Goal: Task Accomplishment & Management: Use online tool/utility

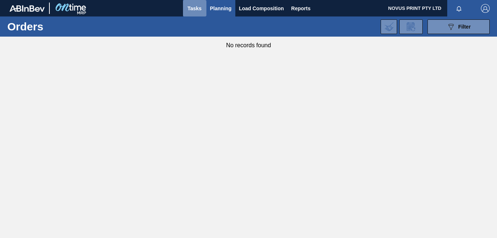
click at [196, 6] on span "Tasks" at bounding box center [195, 8] width 16 height 9
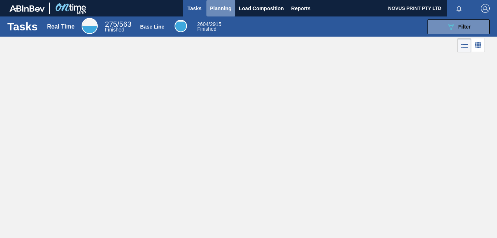
click at [220, 8] on span "Planning" at bounding box center [221, 8] width 22 height 9
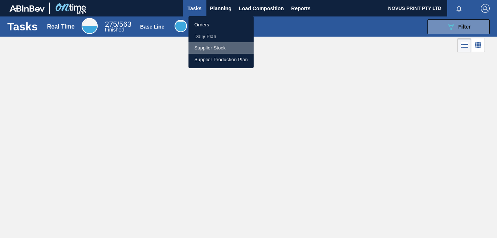
click at [212, 46] on li "Supplier Stock" at bounding box center [220, 48] width 65 height 12
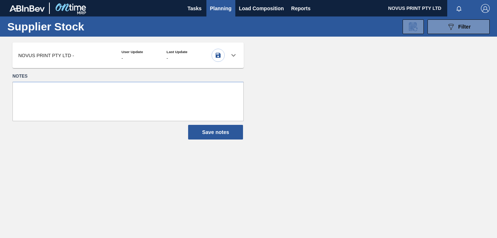
click at [235, 54] on icon at bounding box center [233, 55] width 9 height 9
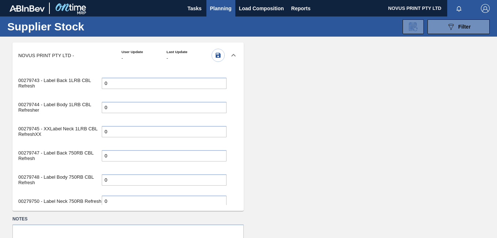
click at [163, 86] on input "0" at bounding box center [164, 83] width 125 height 11
drag, startPoint x: 163, startPoint y: 86, endPoint x: 61, endPoint y: 76, distance: 102.6
click at [61, 76] on div "00279743 - Label Back 1LRB CBL Refresh 0" at bounding box center [122, 83] width 208 height 20
paste input "1.980.00"
type input "1.980.000"
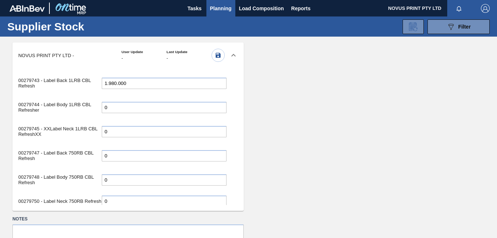
click at [143, 110] on input "0" at bounding box center [164, 107] width 125 height 11
drag, startPoint x: 145, startPoint y: 113, endPoint x: 10, endPoint y: 104, distance: 135.3
click at [10, 104] on main "Supplier Stock 089F7B8B-B2A5-4AFE-B5C0-19BA573D28AC Filter Material Groups Mate…" at bounding box center [248, 149] width 497 height 266
paste input "1.900.00"
type input "1.900.000"
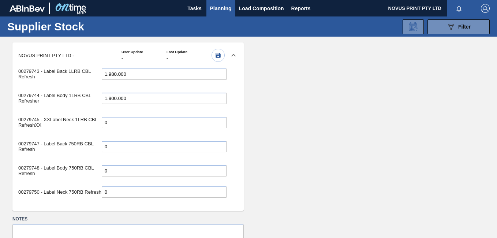
scroll to position [12, 0]
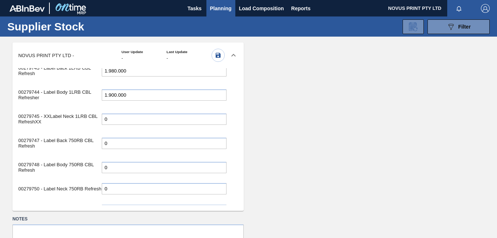
drag, startPoint x: 116, startPoint y: 202, endPoint x: 76, endPoint y: 197, distance: 40.2
click at [76, 196] on div "00279750 - Label Neck 750RB Refresh 0" at bounding box center [122, 188] width 208 height 15
paste input "50.820.00"
type input "50.820.000"
drag, startPoint x: 145, startPoint y: 146, endPoint x: 55, endPoint y: 121, distance: 93.7
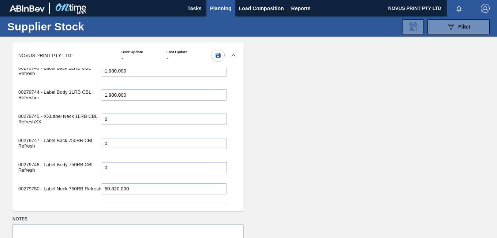
paste input "56.880.00"
type input "56.880.000"
drag, startPoint x: 138, startPoint y: 167, endPoint x: 36, endPoint y: 152, distance: 103.0
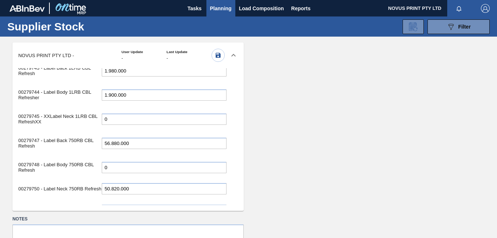
paste input "38.730.00"
type input "38.730.000"
drag, startPoint x: 230, startPoint y: 100, endPoint x: 231, endPoint y: 109, distance: 9.2
click at [231, 109] on div "00279743 - Label Back 1LRB CBL Refresh 1.980.000 00279744 - Label Body 1LRB CBL…" at bounding box center [122, 136] width 220 height 137
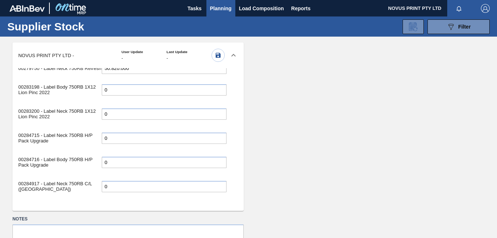
scroll to position [131, 0]
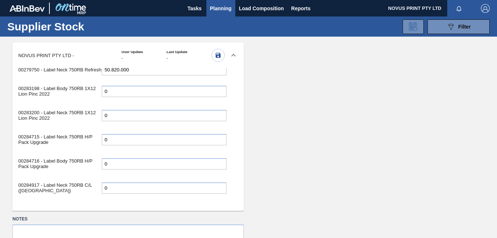
click at [115, 94] on input "0" at bounding box center [164, 91] width 125 height 11
drag, startPoint x: 96, startPoint y: 93, endPoint x: 64, endPoint y: 86, distance: 32.9
click at [63, 89] on div "00283198 - Label Body 750RB 1X12 Lion Pinc 2022 0" at bounding box center [122, 91] width 208 height 20
paste input "3.180.00"
type input "3.180.000"
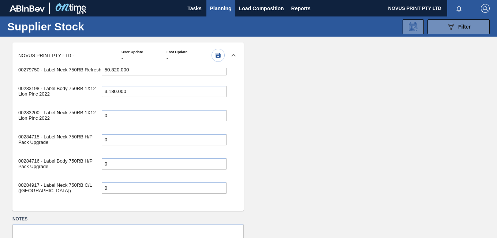
drag, startPoint x: 127, startPoint y: 122, endPoint x: 57, endPoint y: 115, distance: 70.3
click at [57, 115] on div "00283200 - Label Neck 750RB 1X12 Lion Pinc 2022 0" at bounding box center [122, 115] width 208 height 20
paste input "3.060.00"
type input "3.060.000"
click at [122, 145] on input "0" at bounding box center [164, 139] width 125 height 11
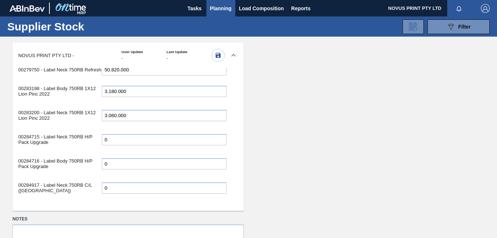
drag, startPoint x: 118, startPoint y: 146, endPoint x: 22, endPoint y: 130, distance: 97.2
click at [21, 134] on div "00279743 - Label Back 1LRB CBL Refresh 1.980.000 00279744 - Label Body 1LRB CBL…" at bounding box center [122, 157] width 208 height 435
paste input "1.860.00"
type input "1.860.000"
drag, startPoint x: 143, startPoint y: 172, endPoint x: 31, endPoint y: 151, distance: 114.1
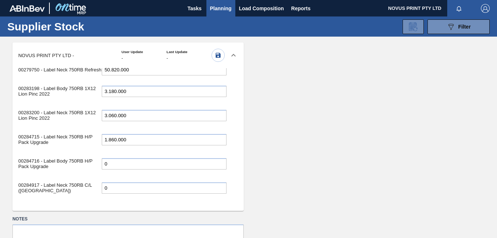
click at [31, 151] on div "00279743 - Label Back 1LRB CBL Refresh 1.980.000 00279744 - Label Body 1LRB CBL…" at bounding box center [122, 157] width 208 height 435
paste input "2.070.00"
type input "2.070.000"
drag, startPoint x: 231, startPoint y: 120, endPoint x: 230, endPoint y: 127, distance: 7.3
click at [230, 127] on div "00279743 - Label Back 1LRB CBL Refresh 1.980.000 00279744 - Label Body 1LRB CBL…" at bounding box center [122, 136] width 220 height 137
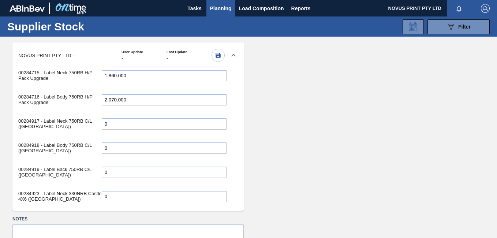
scroll to position [0, 0]
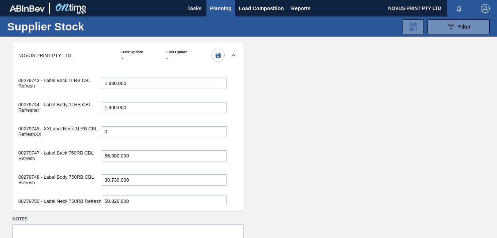
drag, startPoint x: 126, startPoint y: 86, endPoint x: 48, endPoint y: 124, distance: 86.1
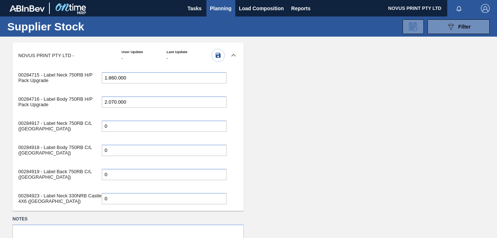
scroll to position [202, 0]
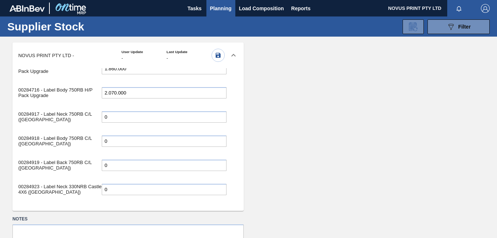
paste input "18.660.00"
type input "18.660.000"
drag, startPoint x: 150, startPoint y: 150, endPoint x: 64, endPoint y: 139, distance: 86.7
click at [64, 139] on div "00284918 - Label Body 750RB C/L ([GEOGRAPHIC_DATA]) 0" at bounding box center [122, 141] width 208 height 20
paste input "19.470.00"
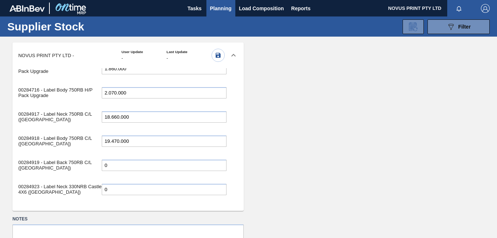
type input "19.470.000"
drag, startPoint x: 123, startPoint y: 172, endPoint x: 47, endPoint y: 172, distance: 75.8
click at [49, 172] on div "00284919 - Label Back 750RB C/L ([GEOGRAPHIC_DATA]) 0" at bounding box center [122, 165] width 208 height 20
paste input "21.180.00"
type input "21.180.000"
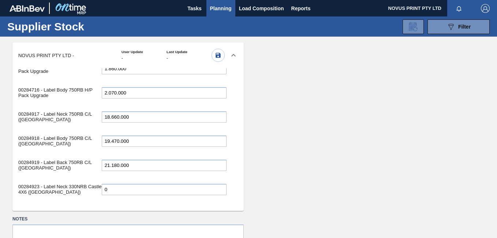
drag, startPoint x: 128, startPoint y: 198, endPoint x: 42, endPoint y: 186, distance: 86.4
click at [42, 186] on div "00284923 - Label Neck 330NRB Castle 4X6 ([GEOGRAPHIC_DATA]) 0" at bounding box center [122, 189] width 208 height 20
paste input "3.285.00"
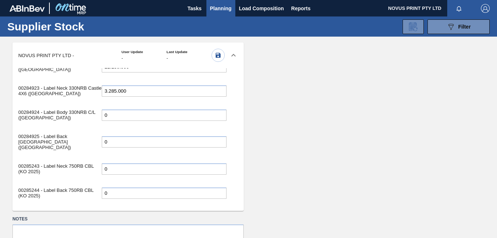
scroll to position [307, 0]
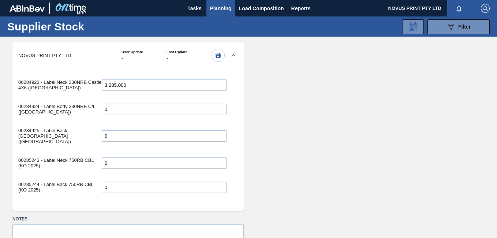
type input "3.285.000"
drag, startPoint x: 123, startPoint y: 116, endPoint x: 28, endPoint y: 96, distance: 97.6
paste input "3.200.00"
type input "3.200.000"
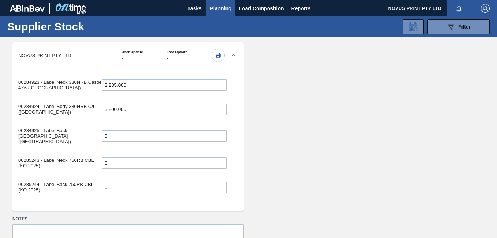
click at [136, 140] on input "0" at bounding box center [164, 135] width 125 height 11
drag, startPoint x: 136, startPoint y: 140, endPoint x: 49, endPoint y: 133, distance: 87.8
click at [49, 133] on div "00284925 - Label Back [GEOGRAPHIC_DATA] ([GEOGRAPHIC_DATA]) 0" at bounding box center [122, 136] width 208 height 26
paste input "3.200.00"
type input "3.200.000"
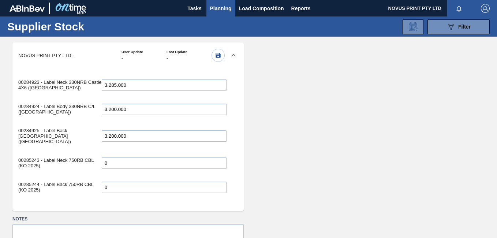
click at [134, 166] on input "0" at bounding box center [164, 162] width 125 height 11
drag, startPoint x: 132, startPoint y: 164, endPoint x: 3, endPoint y: 145, distance: 131.0
click at [3, 145] on main "Supplier Stock 089F7B8B-B2A5-4AFE-B5C0-19BA573D28AC Filter Material Groups Mate…" at bounding box center [248, 149] width 497 height 266
paste input "36.300.00"
type input "36.300.000"
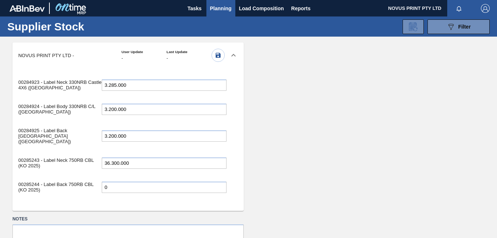
click at [133, 187] on input "0" at bounding box center [164, 187] width 125 height 11
drag, startPoint x: 133, startPoint y: 187, endPoint x: 23, endPoint y: 174, distance: 110.3
paste input "36.300.00"
type input "36.300.000"
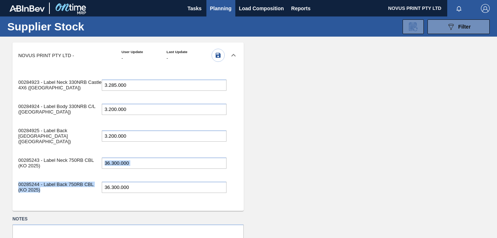
drag, startPoint x: 232, startPoint y: 176, endPoint x: 232, endPoint y: 171, distance: 4.8
click at [232, 171] on div "00279743 - Label Back 1LRB CBL Refresh 1.980.000 00279744 - Label Body 1LRB CBL…" at bounding box center [127, 136] width 231 height 137
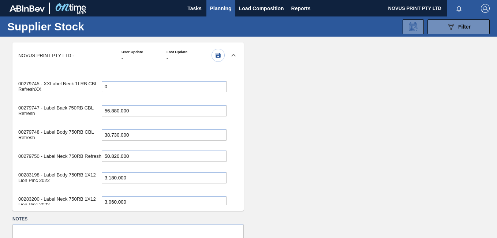
scroll to position [0, 0]
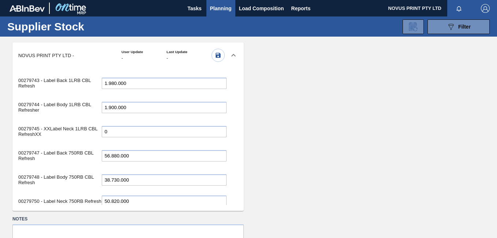
click at [216, 56] on icon "button" at bounding box center [218, 55] width 5 height 5
click at [217, 55] on icon "button" at bounding box center [218, 55] width 5 height 5
click at [216, 54] on icon "button" at bounding box center [218, 55] width 7 height 7
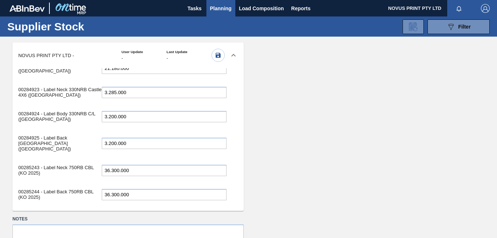
scroll to position [301, 0]
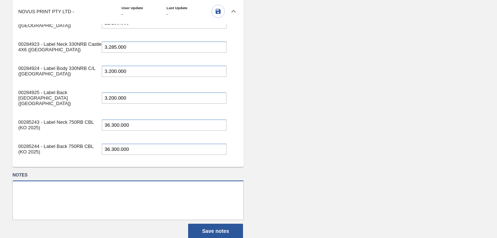
scroll to position [45, 0]
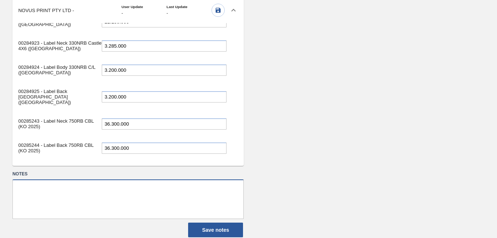
click at [74, 183] on textarea at bounding box center [127, 199] width 231 height 40
paste textarea "Produced Jan'25 - Value R97 090.00"
click at [17, 188] on textarea "CBL 1L Body: Produced Jan'25 - Value R97 090.00 CBL 1L Back:" at bounding box center [127, 199] width 231 height 40
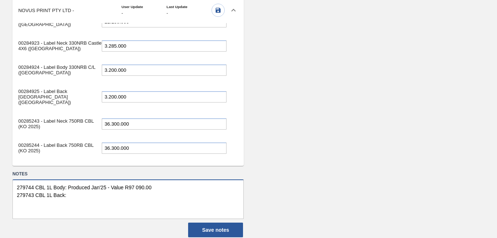
click at [135, 198] on textarea "279744 CBL 1L Body: Produced Jan'25 - Value R97 090.00 279743 CBL 1L Back:" at bounding box center [127, 199] width 231 height 40
paste textarea "Produced Jan'25 - Value R36 174,60"
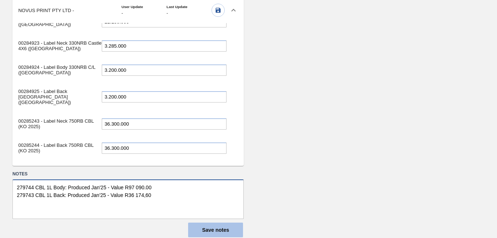
type textarea "279744 CBL 1L Body: Produced Jan'25 - Value R97 090.00 279743 CBL 1L Back: Prod…"
click at [218, 229] on button "Save notes" at bounding box center [215, 230] width 55 height 15
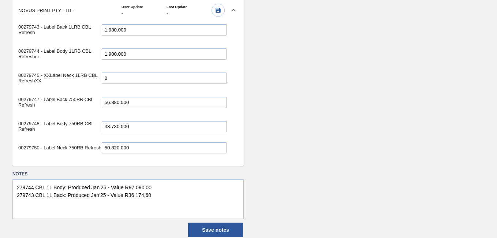
scroll to position [0, 0]
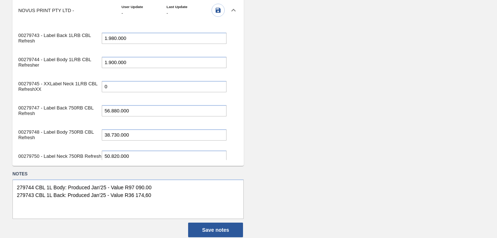
click at [127, 9] on div "User Update -" at bounding box center [144, 10] width 45 height 11
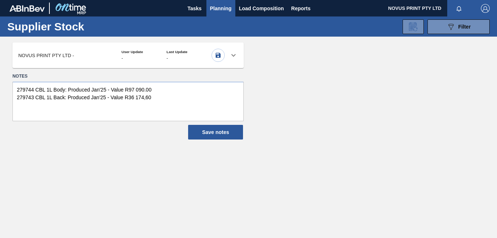
click at [172, 51] on h5 "Last Update" at bounding box center [189, 52] width 45 height 4
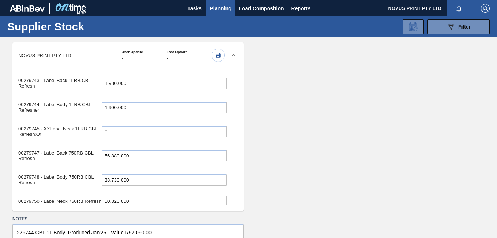
drag, startPoint x: 232, startPoint y: 76, endPoint x: 231, endPoint y: 88, distance: 12.5
click at [231, 88] on div "00279743 - Label Back 1LRB CBL Refresh 1.980.000 00279744 - Label Body 1LRB CBL…" at bounding box center [127, 136] width 231 height 137
drag, startPoint x: 230, startPoint y: 86, endPoint x: 231, endPoint y: 90, distance: 3.8
click at [231, 90] on div "00279743 - Label Back 1LRB CBL Refresh 1.980.000 00279744 - Label Body 1LRB CBL…" at bounding box center [122, 136] width 220 height 137
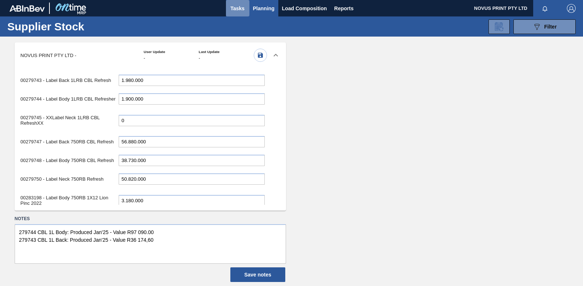
click at [235, 7] on span "Tasks" at bounding box center [237, 8] width 16 height 9
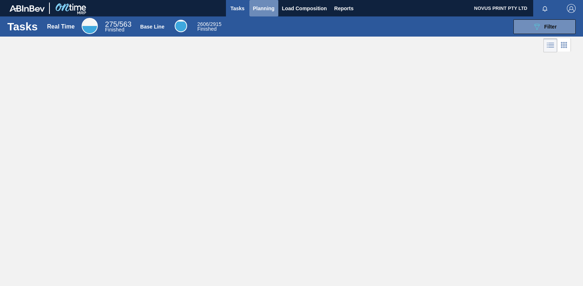
click at [260, 8] on span "Planning" at bounding box center [264, 8] width 22 height 9
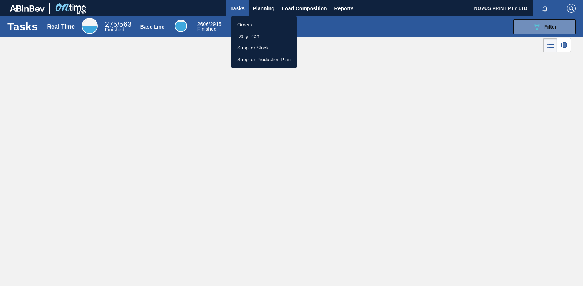
click at [249, 60] on li "Supplier Production Plan" at bounding box center [263, 60] width 65 height 12
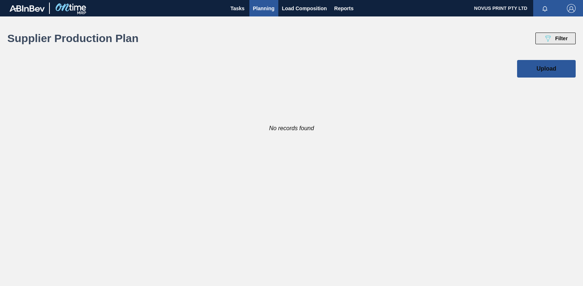
click at [497, 39] on span "Filter" at bounding box center [561, 39] width 12 height 6
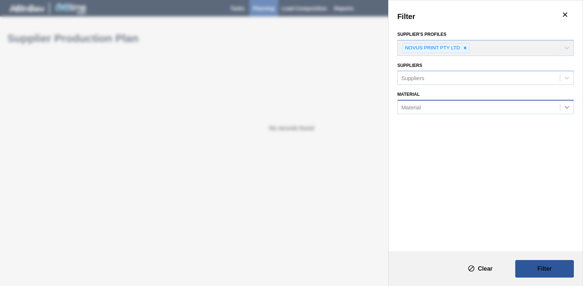
click at [497, 106] on icon at bounding box center [566, 107] width 7 height 7
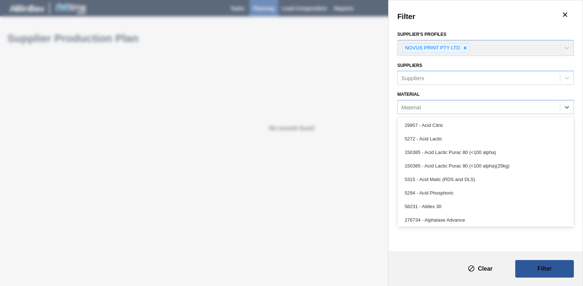
click at [307, 76] on div "Filter Supplier's Profiles NOVUS PRINT PTY LTD Suppliers Suppliers Material opt…" at bounding box center [291, 143] width 583 height 286
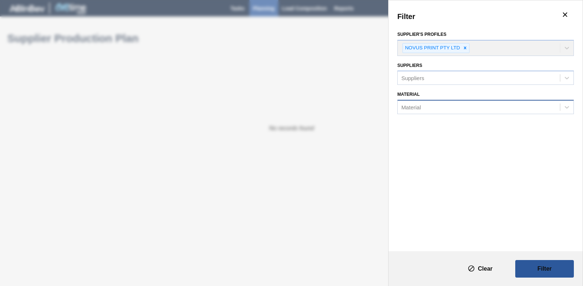
click at [439, 108] on div "Material" at bounding box center [478, 107] width 162 height 11
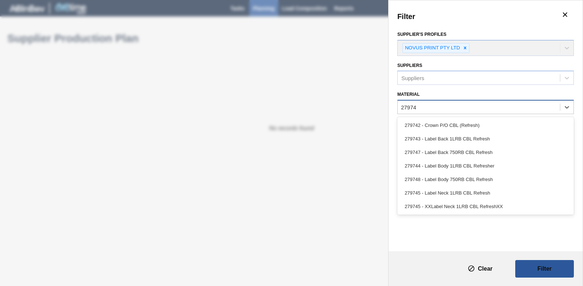
type input "279748"
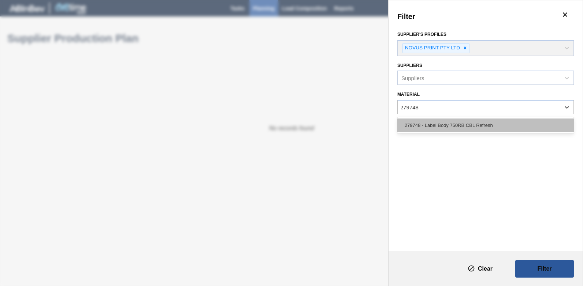
click at [445, 126] on div "279748 - Label Body 750RB CBL Refresh" at bounding box center [485, 126] width 176 height 14
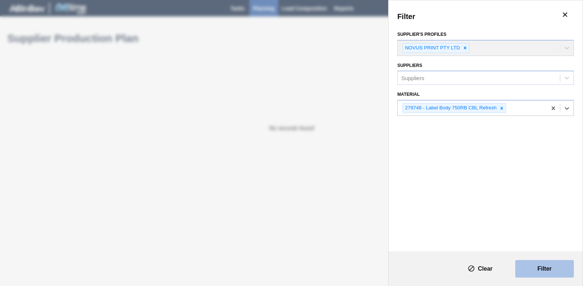
click at [497, 238] on button "Filter" at bounding box center [544, 269] width 59 height 18
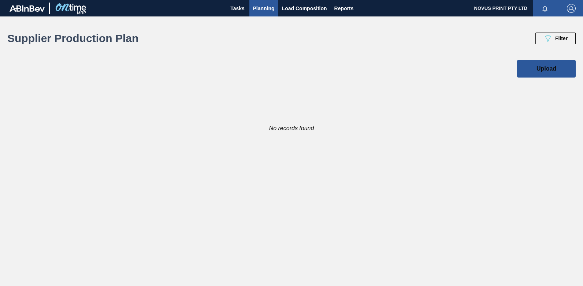
click at [277, 133] on div "No records found" at bounding box center [291, 105] width 583 height 55
click at [277, 129] on div "No records found" at bounding box center [291, 105] width 583 height 55
click at [0, 0] on slot "Upload" at bounding box center [0, 0] width 0 height 0
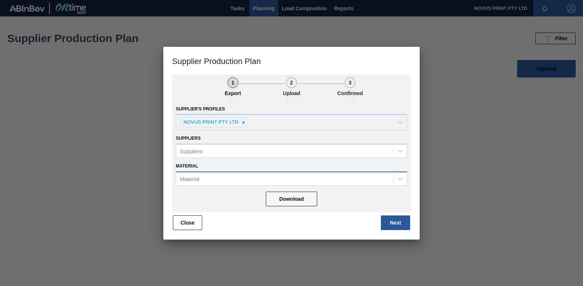
click at [194, 179] on div "Material" at bounding box center [189, 179] width 19 height 6
type input "279748"
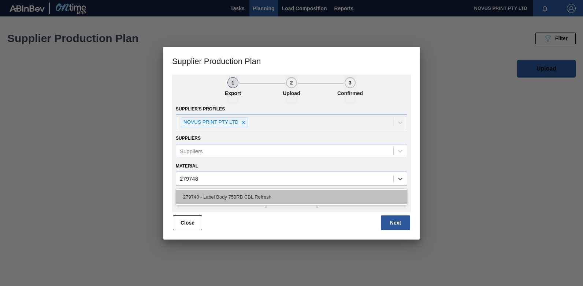
click at [205, 197] on div "279748 - Label Body 750RB CBL Refresh" at bounding box center [291, 197] width 231 height 14
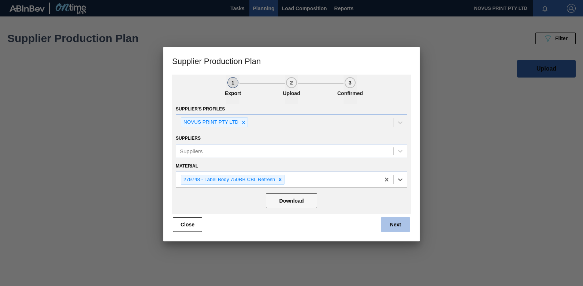
click at [390, 225] on button "Next" at bounding box center [395, 224] width 29 height 15
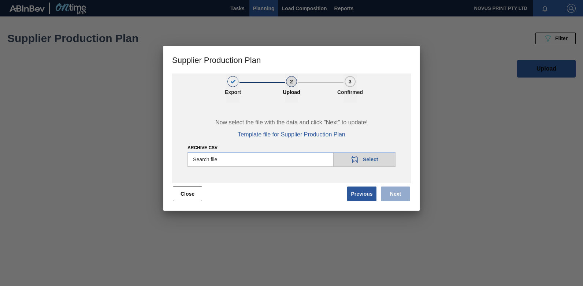
click at [365, 160] on input "Archive CSV" at bounding box center [291, 159] width 208 height 15
click at [259, 162] on input "Archive CSV" at bounding box center [291, 159] width 208 height 15
click at [187, 191] on button "Close" at bounding box center [187, 194] width 29 height 15
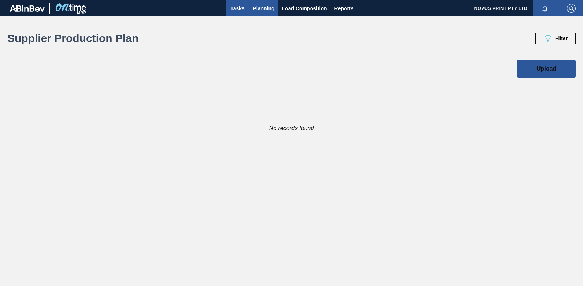
click at [233, 10] on span "Tasks" at bounding box center [237, 8] width 16 height 9
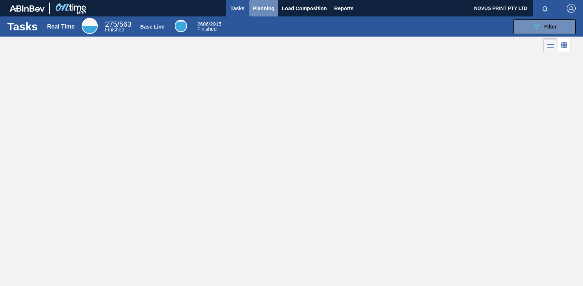
click at [261, 7] on span "Planning" at bounding box center [264, 8] width 22 height 9
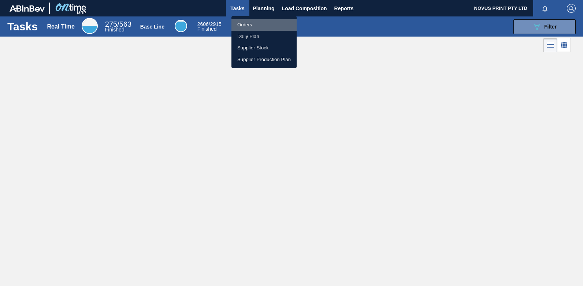
click at [242, 22] on li "Orders" at bounding box center [263, 25] width 65 height 12
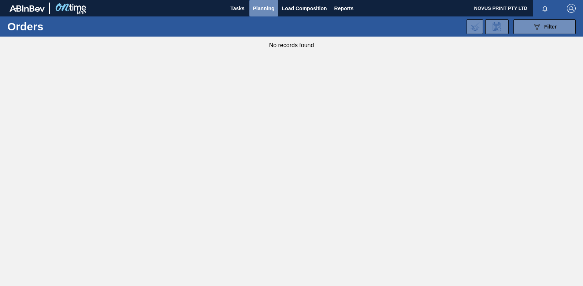
click at [264, 10] on span "Planning" at bounding box center [264, 8] width 22 height 9
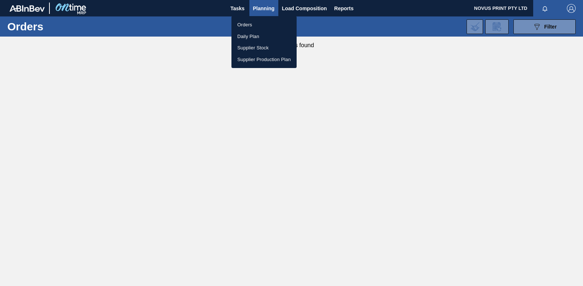
click at [248, 33] on li "Daily Plan" at bounding box center [263, 37] width 65 height 12
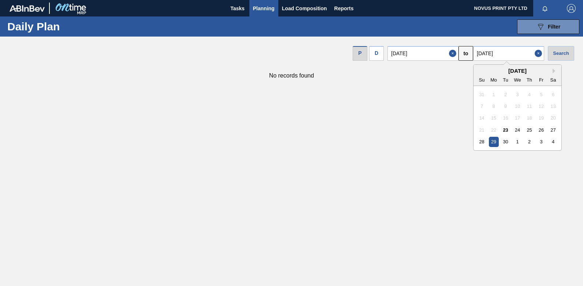
click at [490, 53] on input "[DATE]" at bounding box center [508, 53] width 71 height 15
click at [482, 141] on div "28" at bounding box center [482, 142] width 10 height 10
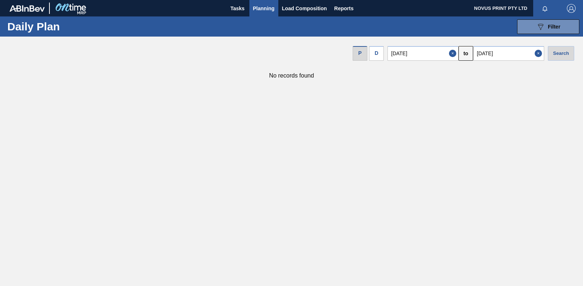
type input "[DATE]"
click at [497, 55] on div "Search" at bounding box center [561, 53] width 26 height 15
click at [268, 7] on span "Planning" at bounding box center [264, 8] width 22 height 9
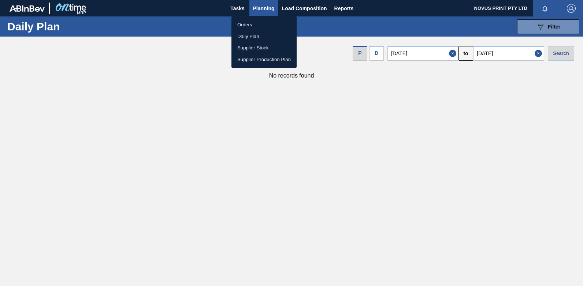
click at [251, 58] on li "Supplier Production Plan" at bounding box center [263, 60] width 65 height 12
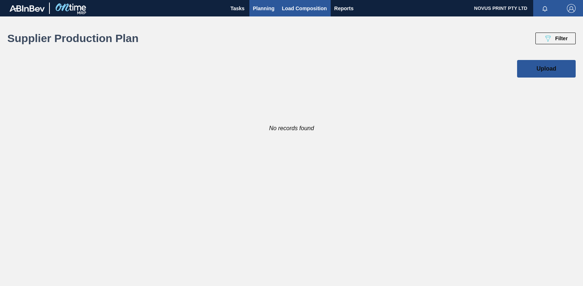
click at [310, 9] on span "Load Composition" at bounding box center [304, 8] width 45 height 9
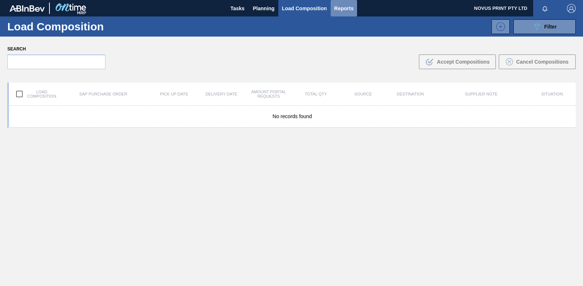
click at [345, 5] on span "Reports" at bounding box center [343, 8] width 19 height 9
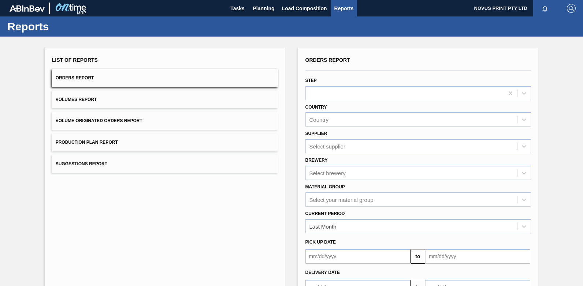
click at [94, 141] on span "Production Plan Report" at bounding box center [87, 142] width 62 height 5
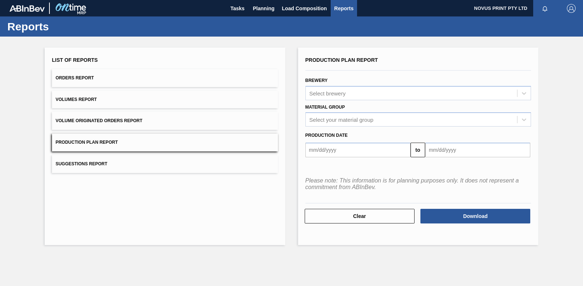
click at [77, 100] on span "Volumes Report" at bounding box center [76, 99] width 41 height 5
